Goal: Navigation & Orientation: Find specific page/section

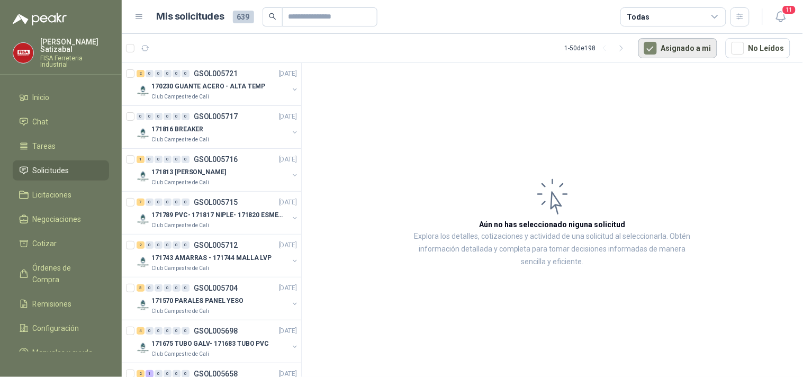
click at [669, 48] on button "Asignado a mi" at bounding box center [678, 48] width 79 height 20
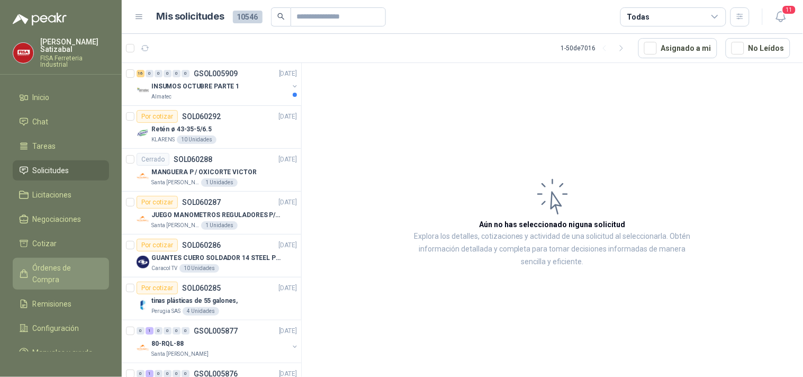
click at [82, 262] on span "Órdenes de Compra" at bounding box center [66, 273] width 66 height 23
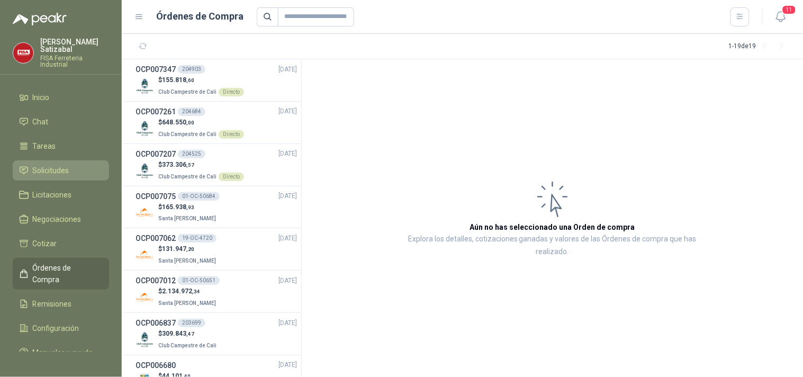
click at [70, 165] on li "Solicitudes" at bounding box center [61, 171] width 84 height 12
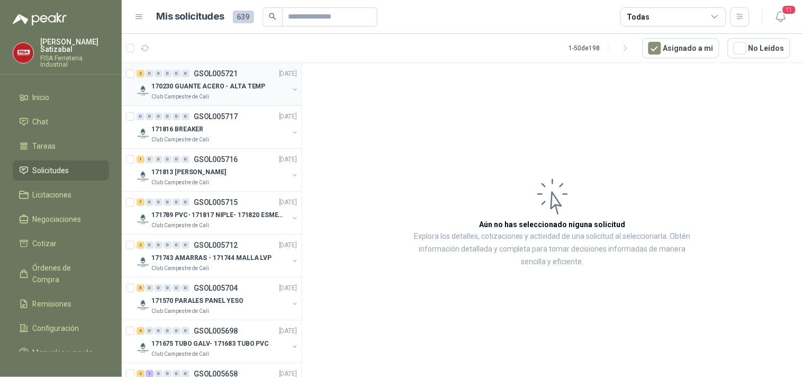
click at [215, 86] on p "170230 GUANTE ACERO - ALTA TEMP" at bounding box center [208, 87] width 114 height 10
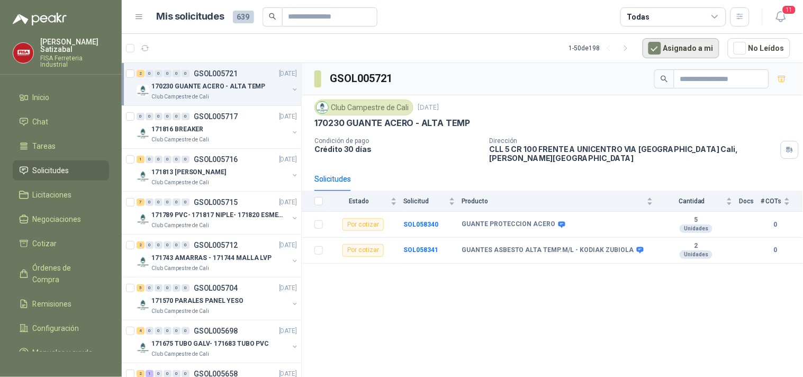
click at [687, 44] on button "Asignado a mi" at bounding box center [681, 48] width 77 height 20
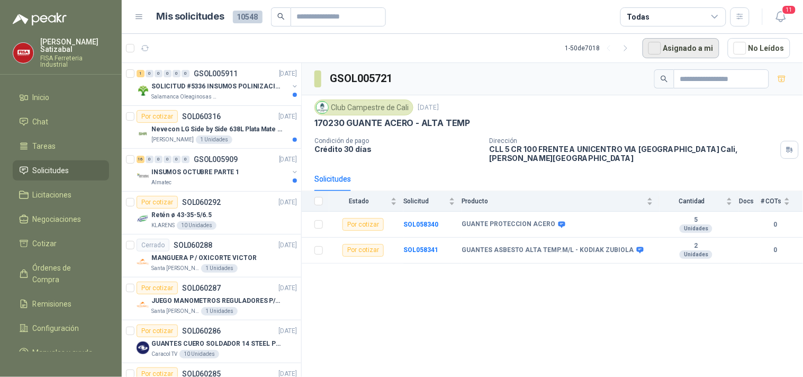
click at [687, 44] on button "Asignado a mi" at bounding box center [681, 48] width 77 height 20
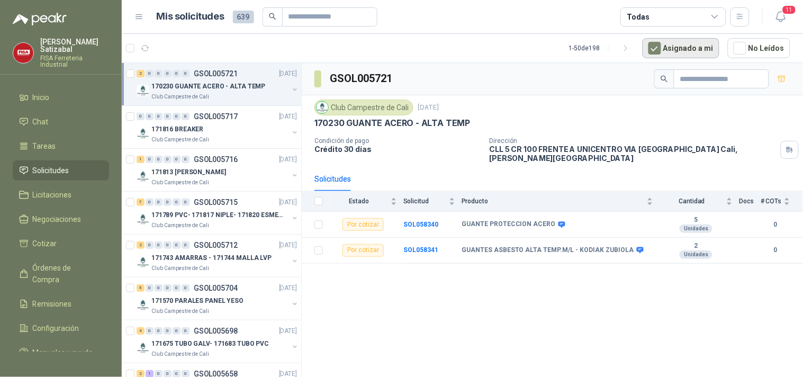
click at [691, 48] on button "Asignado a mi" at bounding box center [681, 48] width 77 height 20
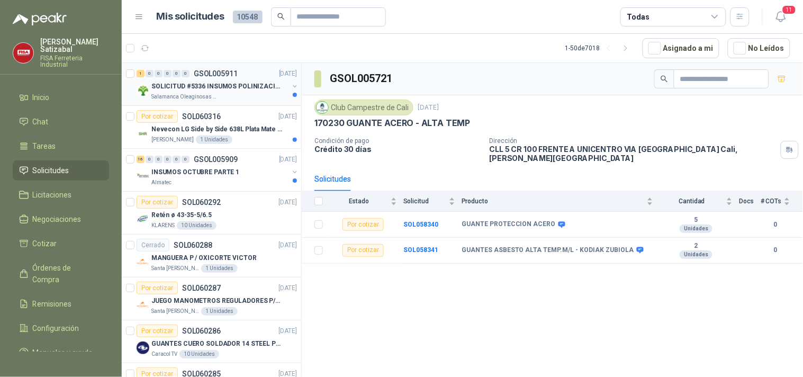
click at [228, 86] on p "SOLICITUD #5336 INSUMOS POLINIZACIÓN" at bounding box center [217, 87] width 132 height 10
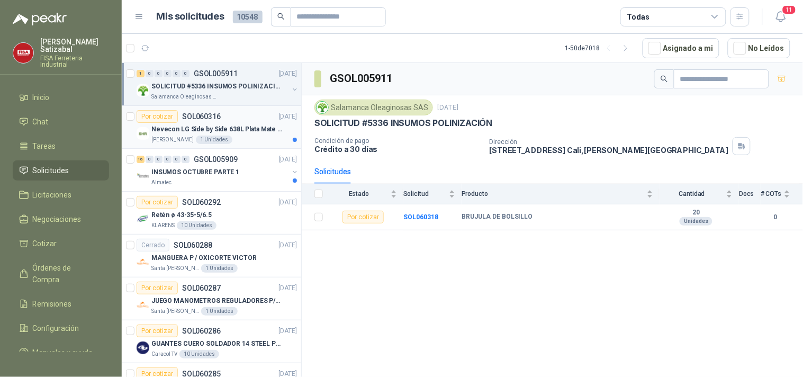
click at [229, 110] on div "Por cotizar SOL060316 06/10/25" at bounding box center [217, 116] width 160 height 13
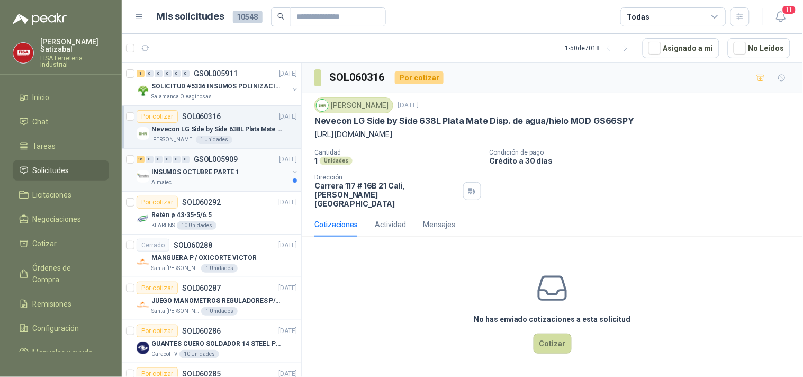
click at [230, 162] on p "GSOL005909" at bounding box center [216, 159] width 44 height 7
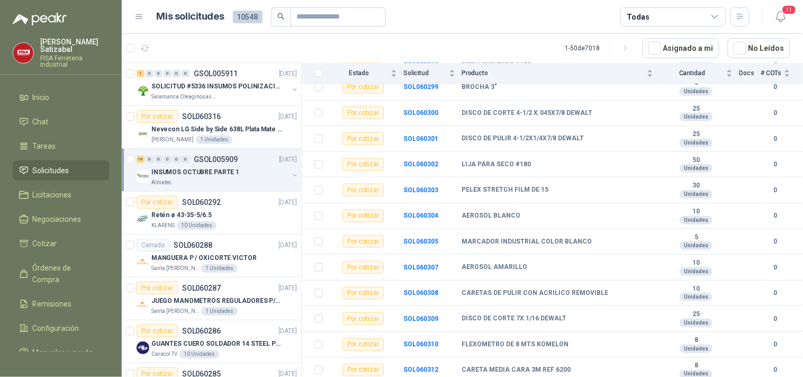
scroll to position [239, 0]
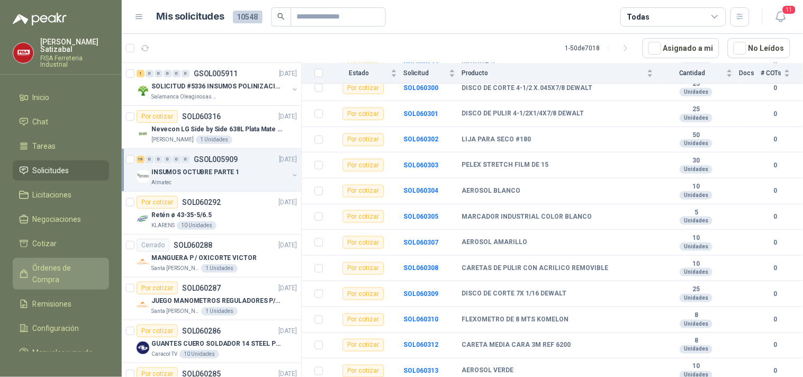
click at [64, 262] on span "Órdenes de Compra" at bounding box center [66, 273] width 66 height 23
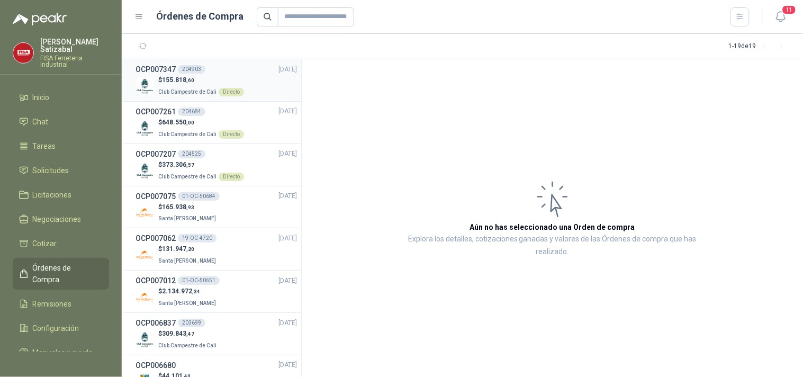
drag, startPoint x: 142, startPoint y: 44, endPoint x: 145, endPoint y: 61, distance: 17.8
click at [145, 61] on main "1 - 19 de 19 OCP007347 204903 12/09/25 $ 155.818 ,60 Club Campestre de Cali Dir…" at bounding box center [463, 205] width 682 height 343
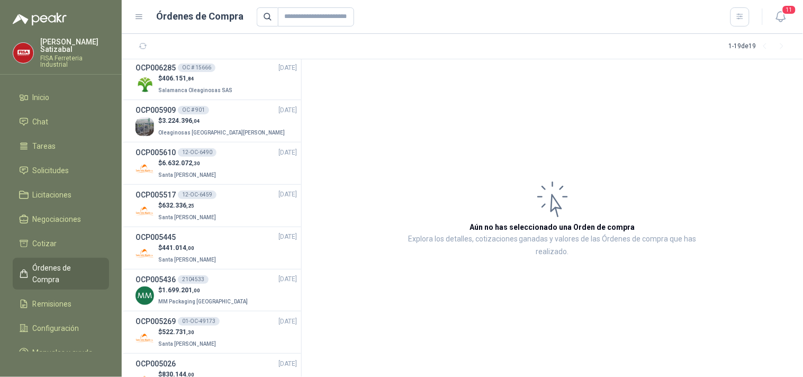
scroll to position [500, 0]
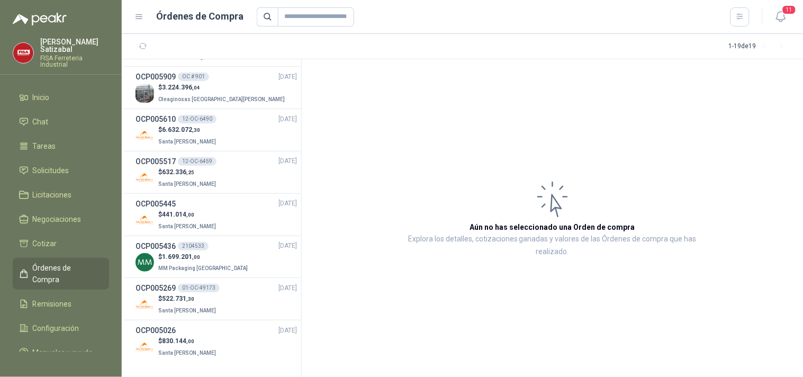
click at [312, 301] on article "Aún no has seleccionado una Orden de compra Explora los detalles, cotizaciones …" at bounding box center [552, 218] width 501 height 318
drag, startPoint x: 302, startPoint y: 297, endPoint x: 302, endPoint y: 288, distance: 8.5
click at [302, 288] on article "Aún no has seleccionado una Orden de compra Explora los detalles, cotizaciones …" at bounding box center [552, 218] width 501 height 318
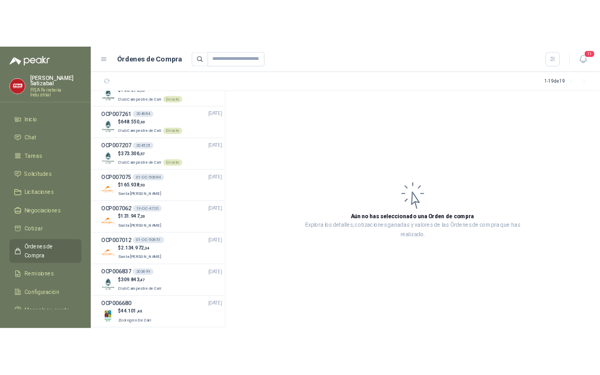
scroll to position [0, 0]
